Goal: Task Accomplishment & Management: Use online tool/utility

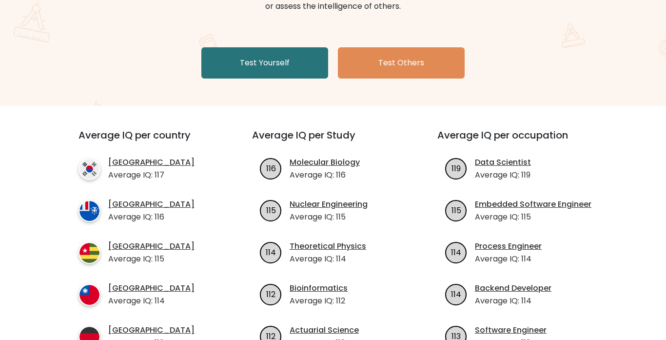
scroll to position [135, 0]
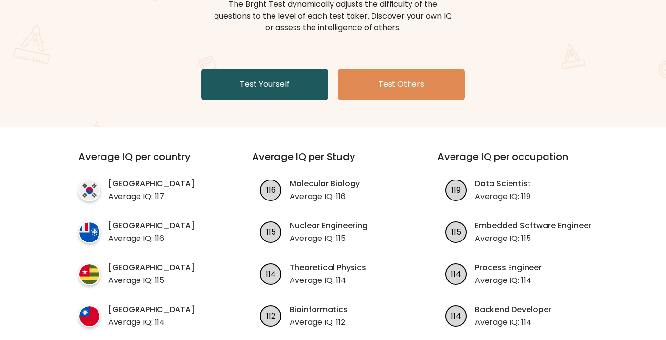
click at [306, 86] on link "Test Yourself" at bounding box center [264, 84] width 127 height 31
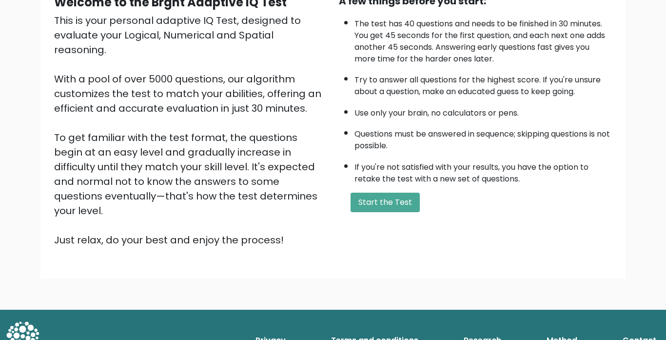
scroll to position [106, 0]
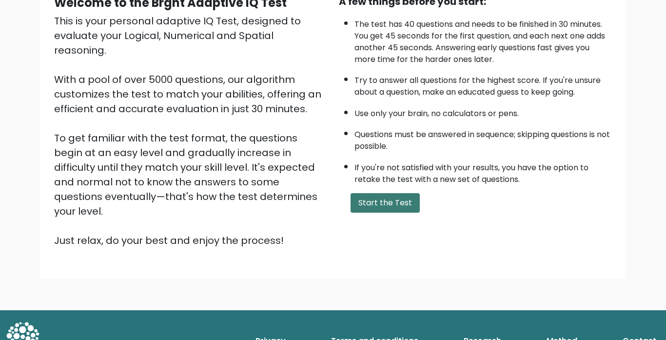
click at [395, 197] on button "Start the Test" at bounding box center [384, 202] width 69 height 19
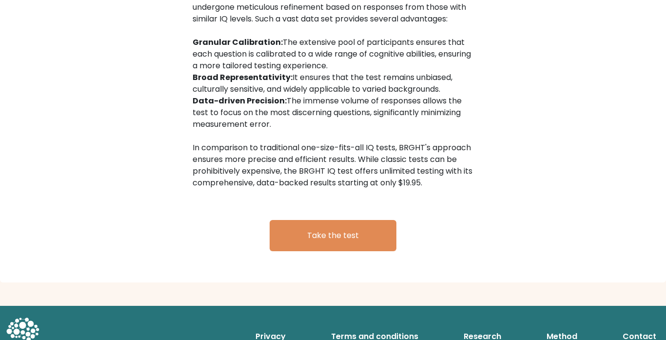
scroll to position [1529, 0]
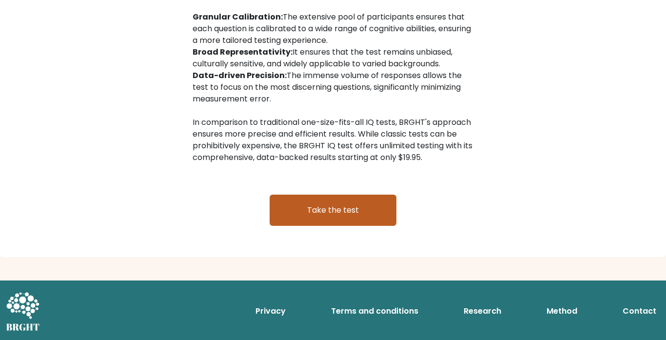
click at [358, 208] on link "Take the test" at bounding box center [332, 209] width 127 height 31
